Goal: Navigation & Orientation: Find specific page/section

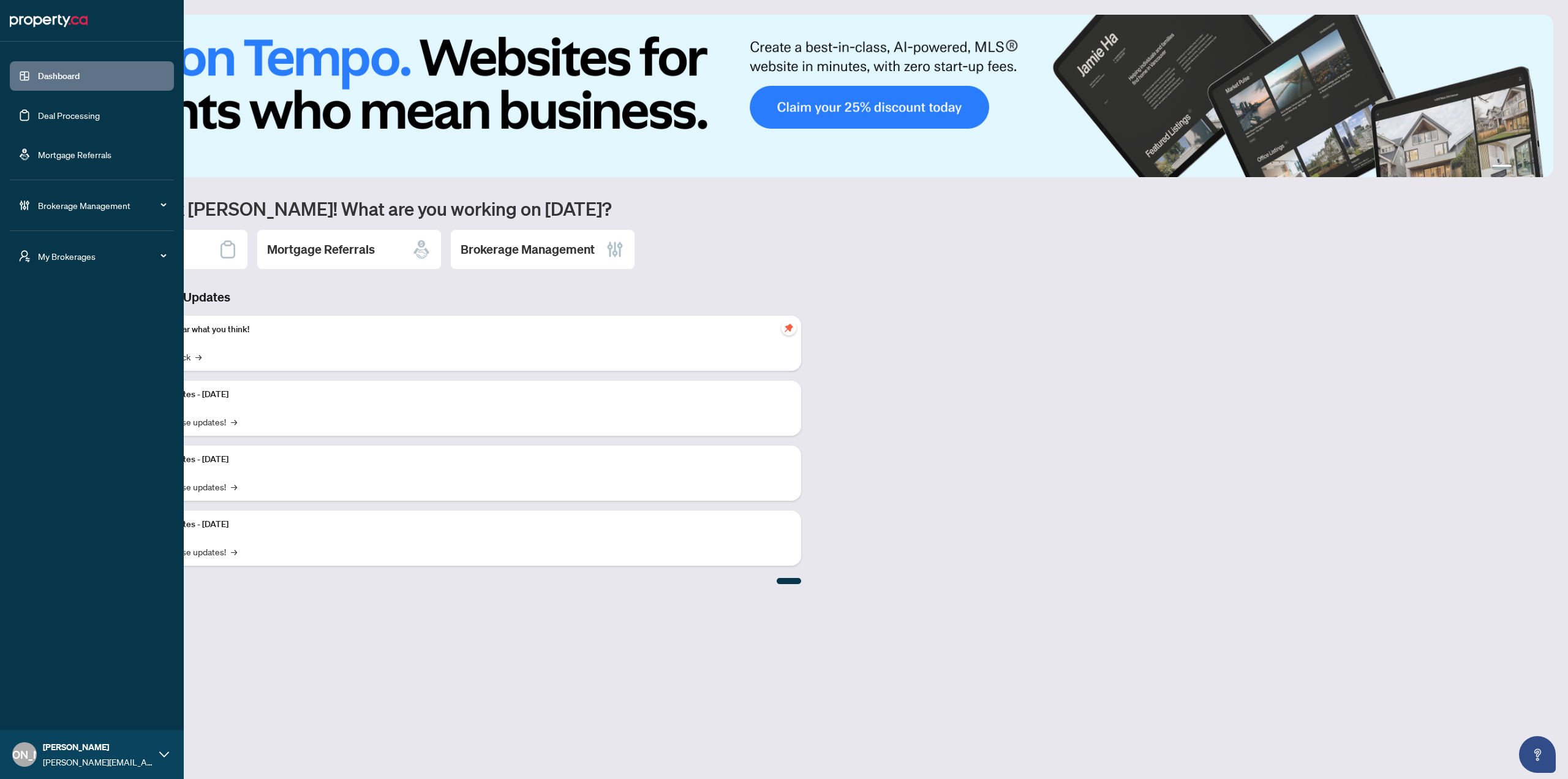
click at [121, 243] on div "My Brokerages" at bounding box center [92, 256] width 164 height 29
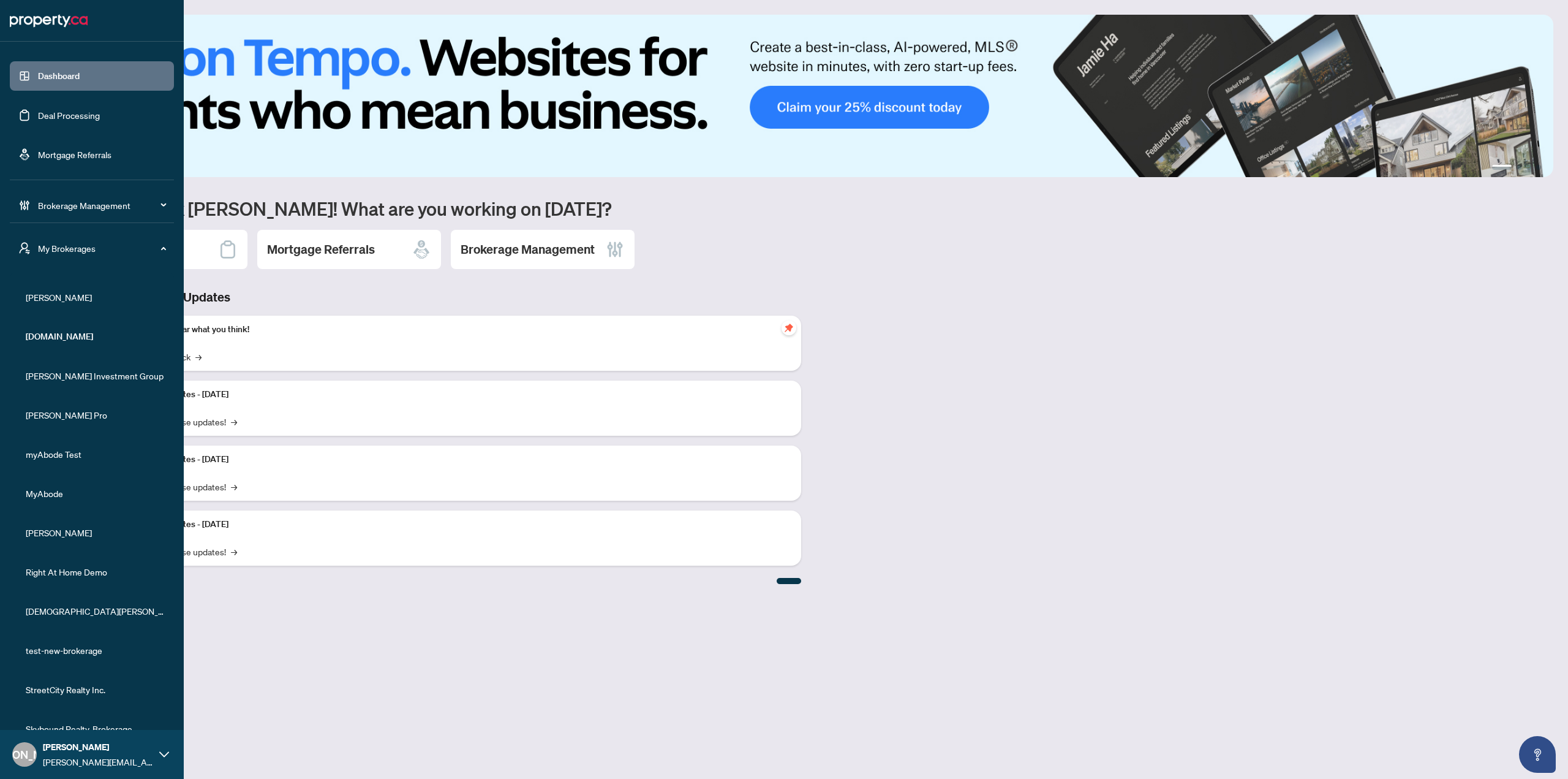
click at [88, 291] on span "[PERSON_NAME]" at bounding box center [95, 297] width 140 height 14
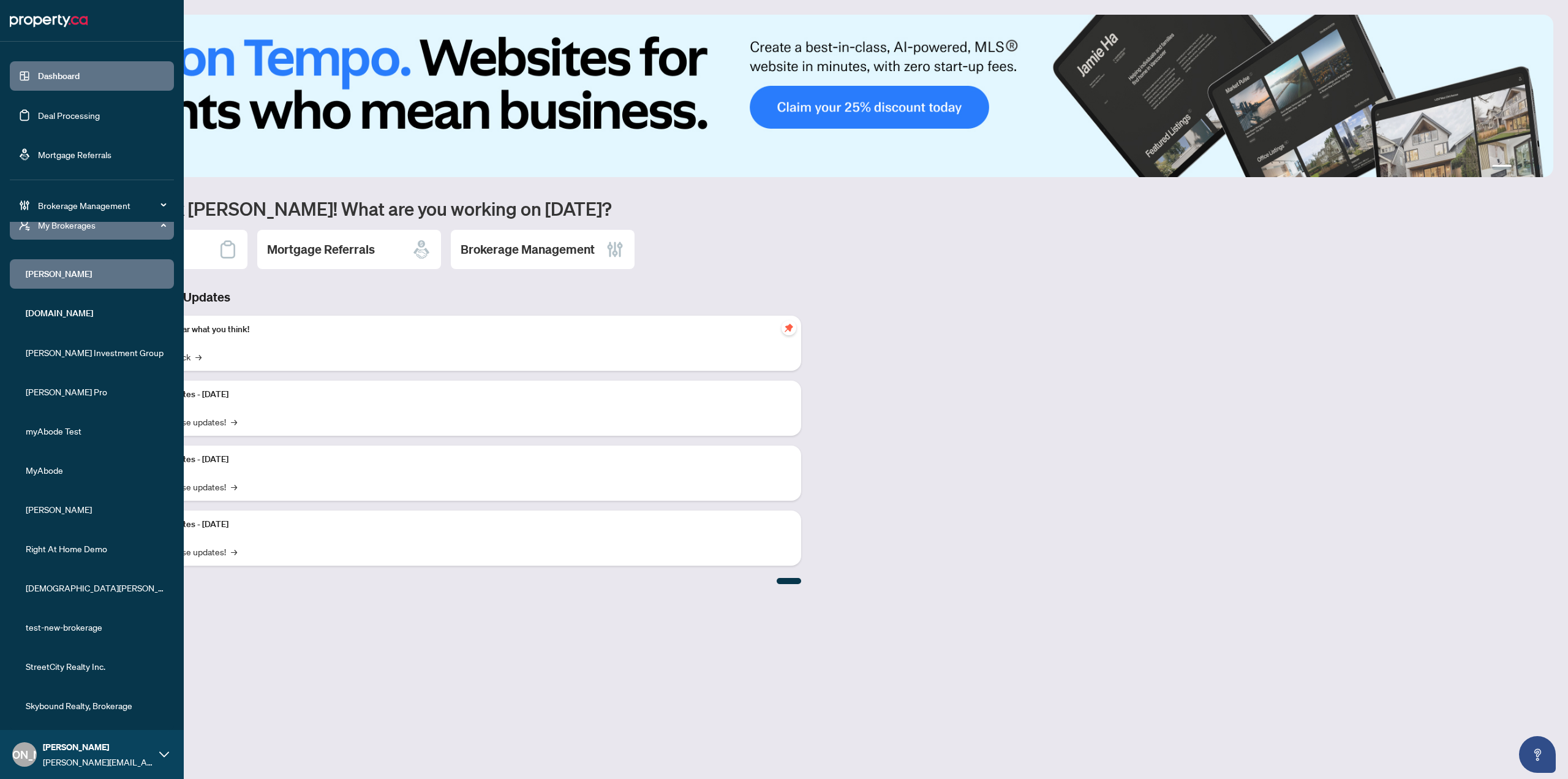
click at [78, 710] on span "Skybound Realty, Brokerage" at bounding box center [95, 705] width 140 height 14
